Goal: Find specific page/section: Find specific page/section

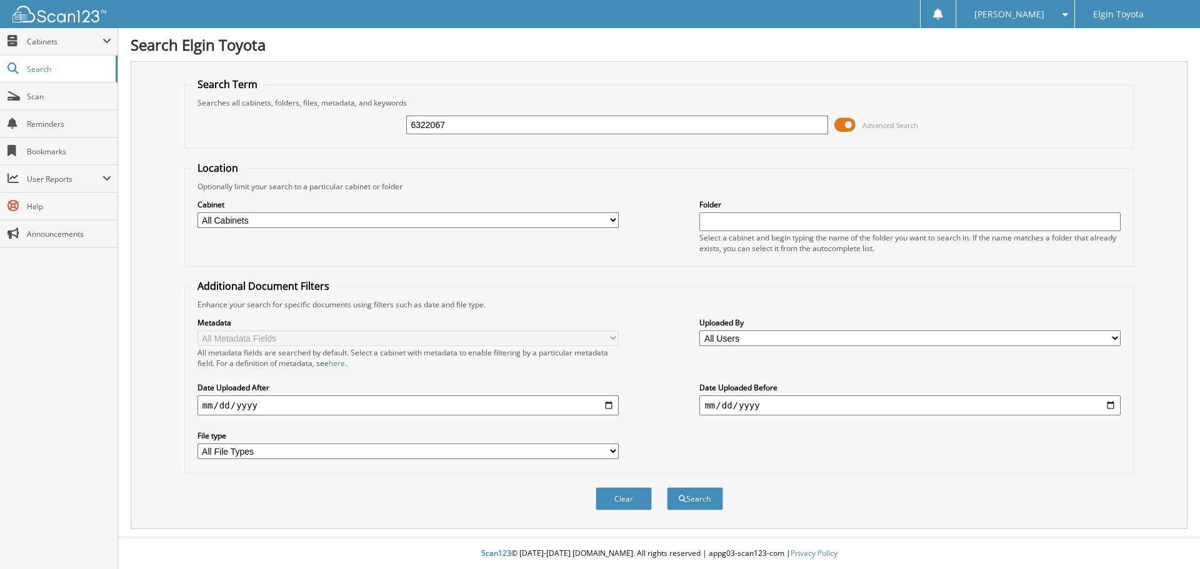
type input "6322067"
click at [667, 488] on button "Search" at bounding box center [695, 499] width 56 height 23
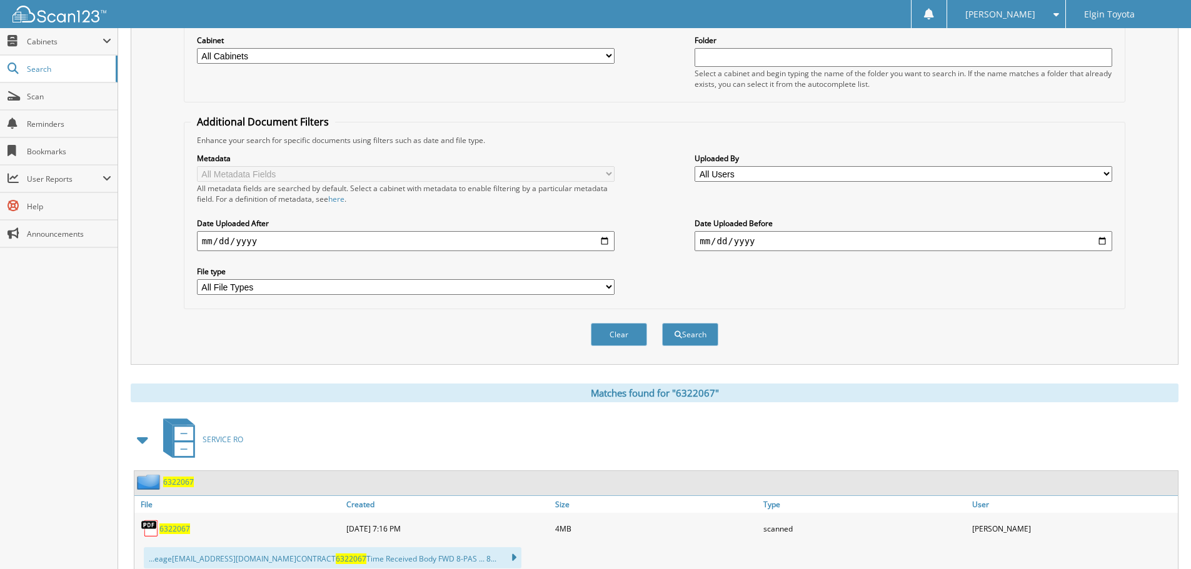
scroll to position [206, 0]
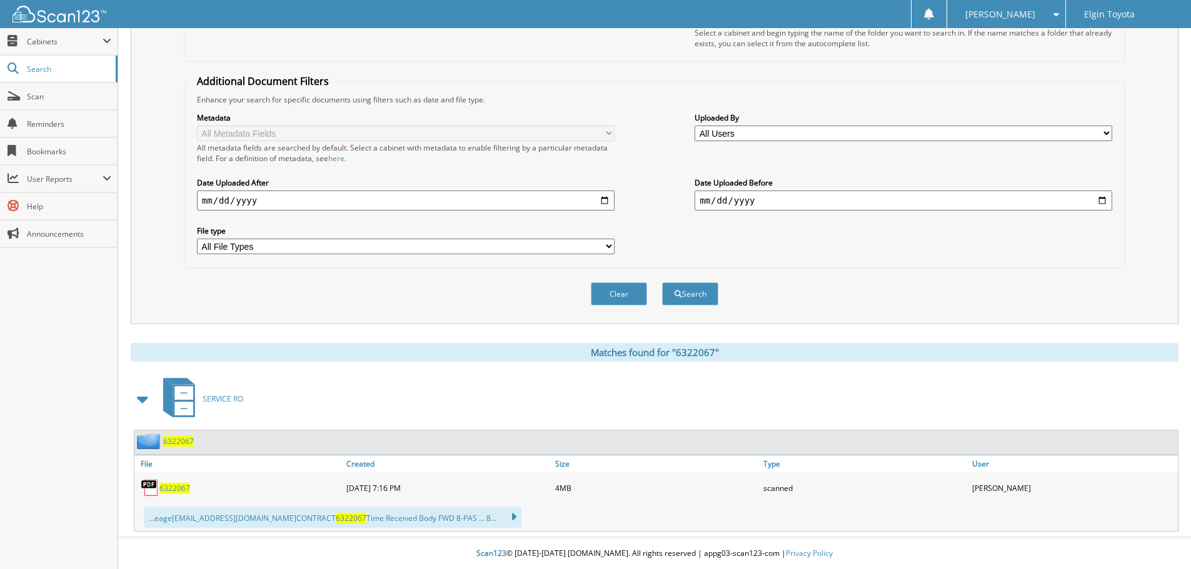
click at [175, 491] on span "6322067" at bounding box center [174, 488] width 31 height 11
